Goal: Find specific page/section: Find specific page/section

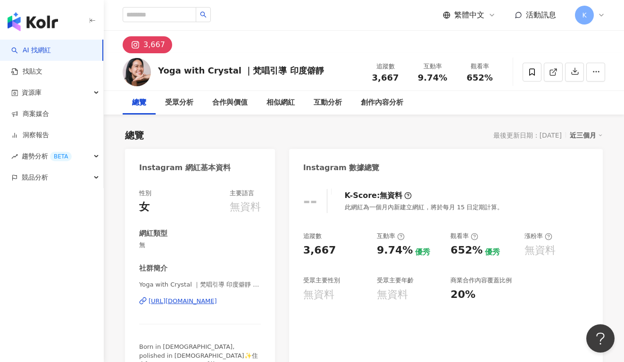
click at [182, 299] on div "[URL][DOMAIN_NAME]" at bounding box center [183, 301] width 68 height 8
